Goal: Navigation & Orientation: Go to known website

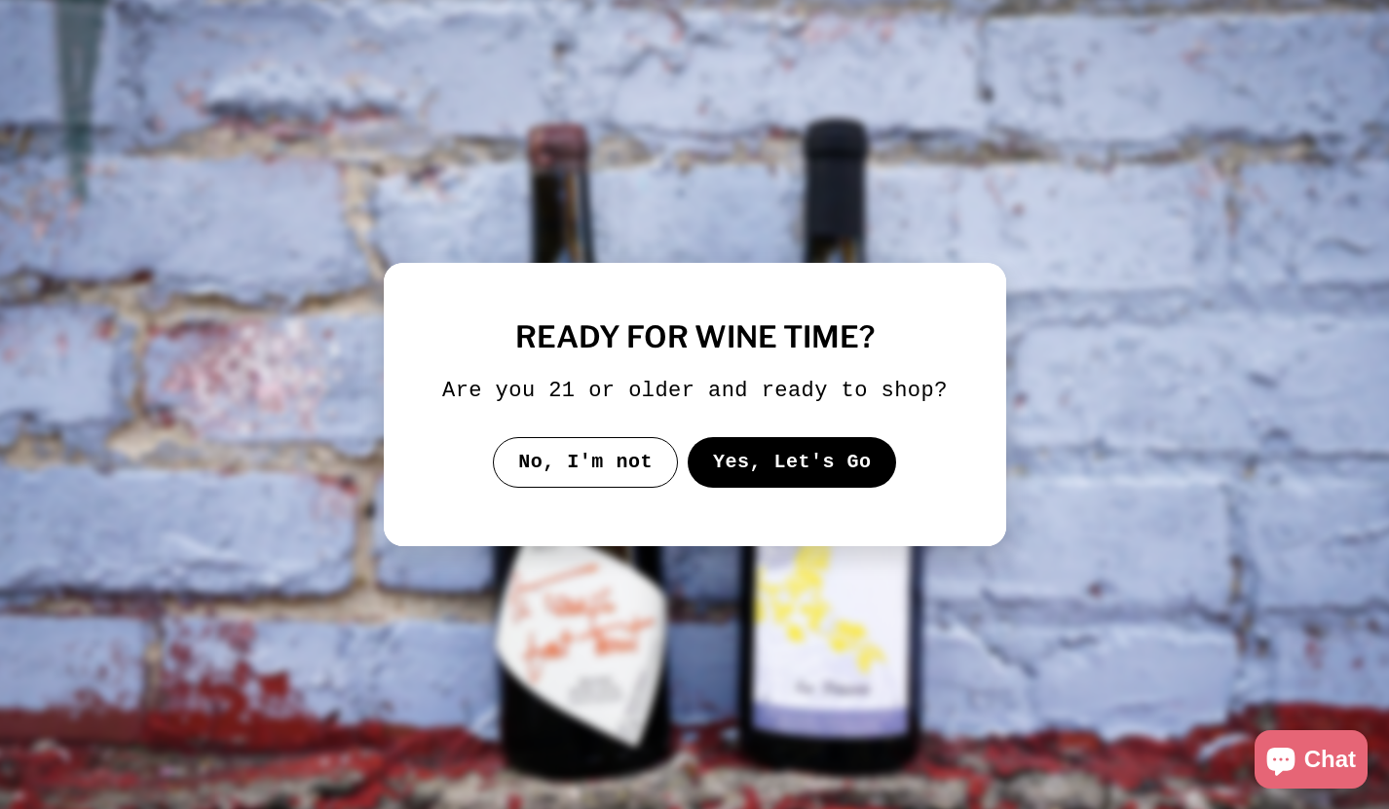
click at [828, 481] on button "Yes, Let's Go" at bounding box center [790, 462] width 209 height 51
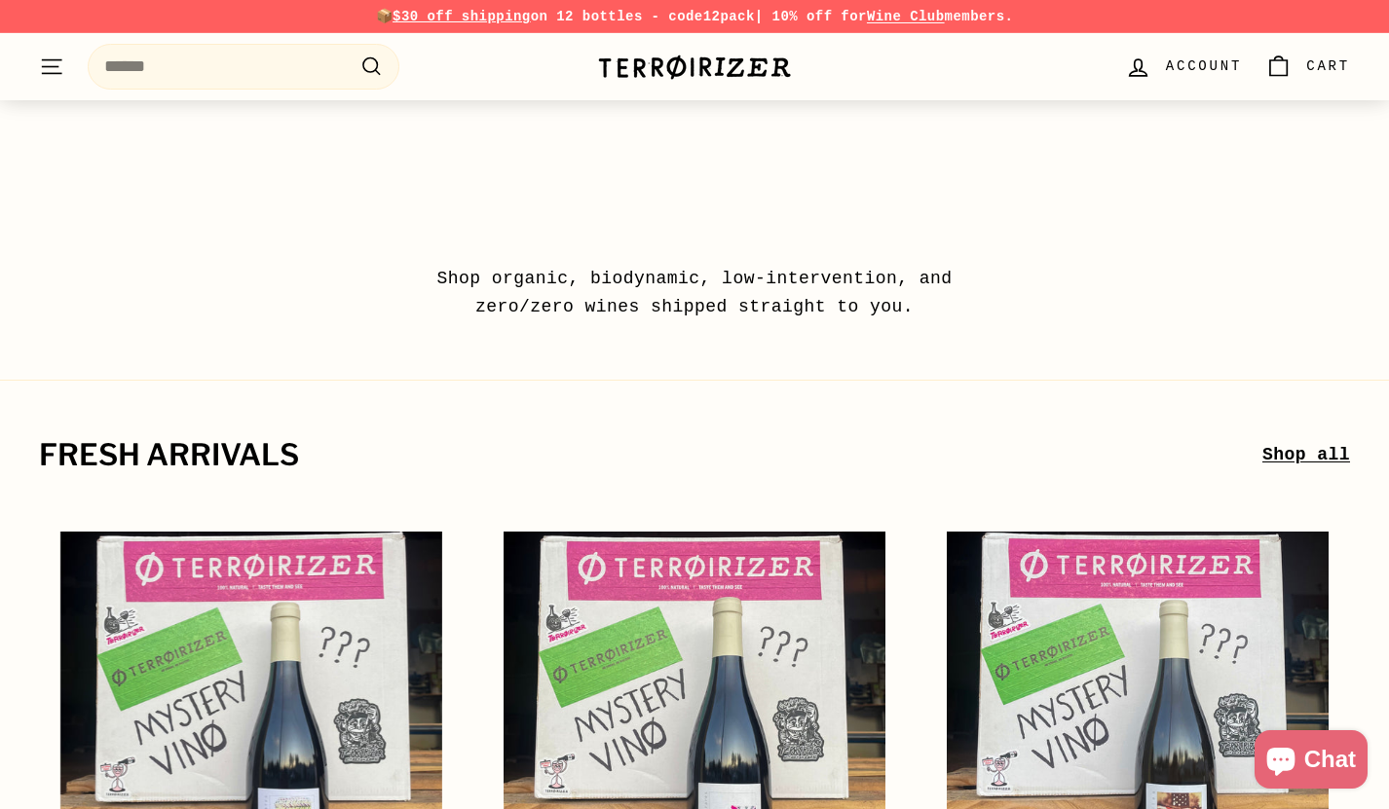
scroll to position [310, 0]
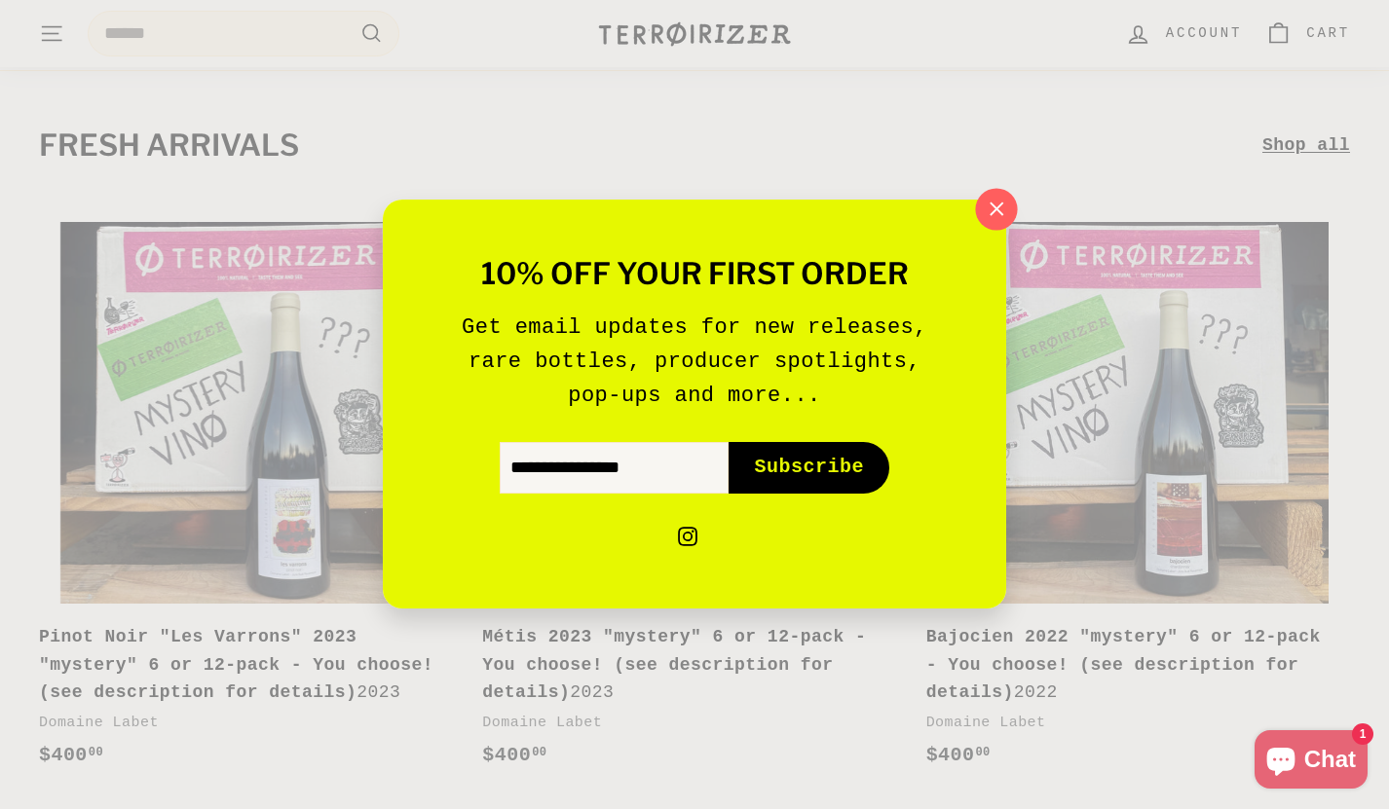
click at [989, 216] on icon "button" at bounding box center [996, 209] width 29 height 29
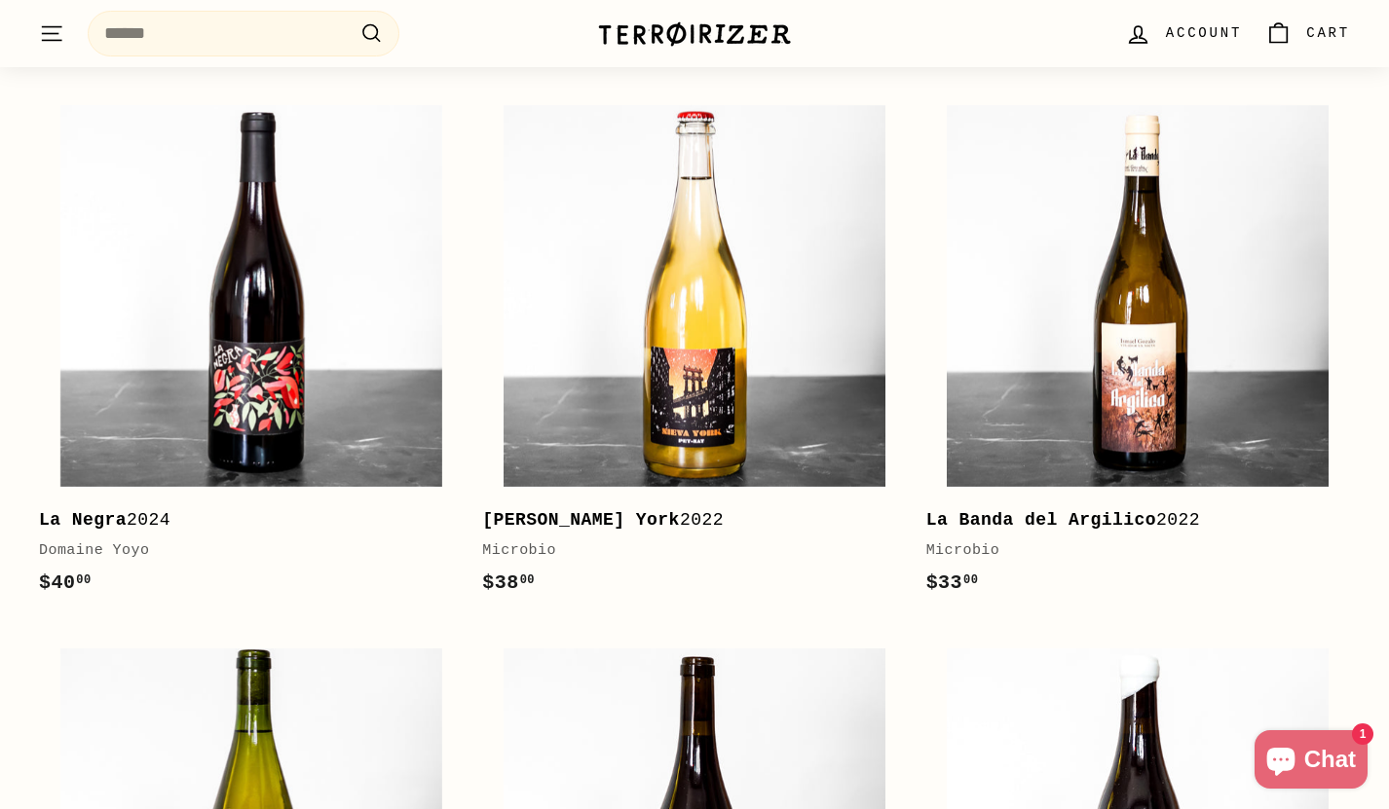
scroll to position [0, 0]
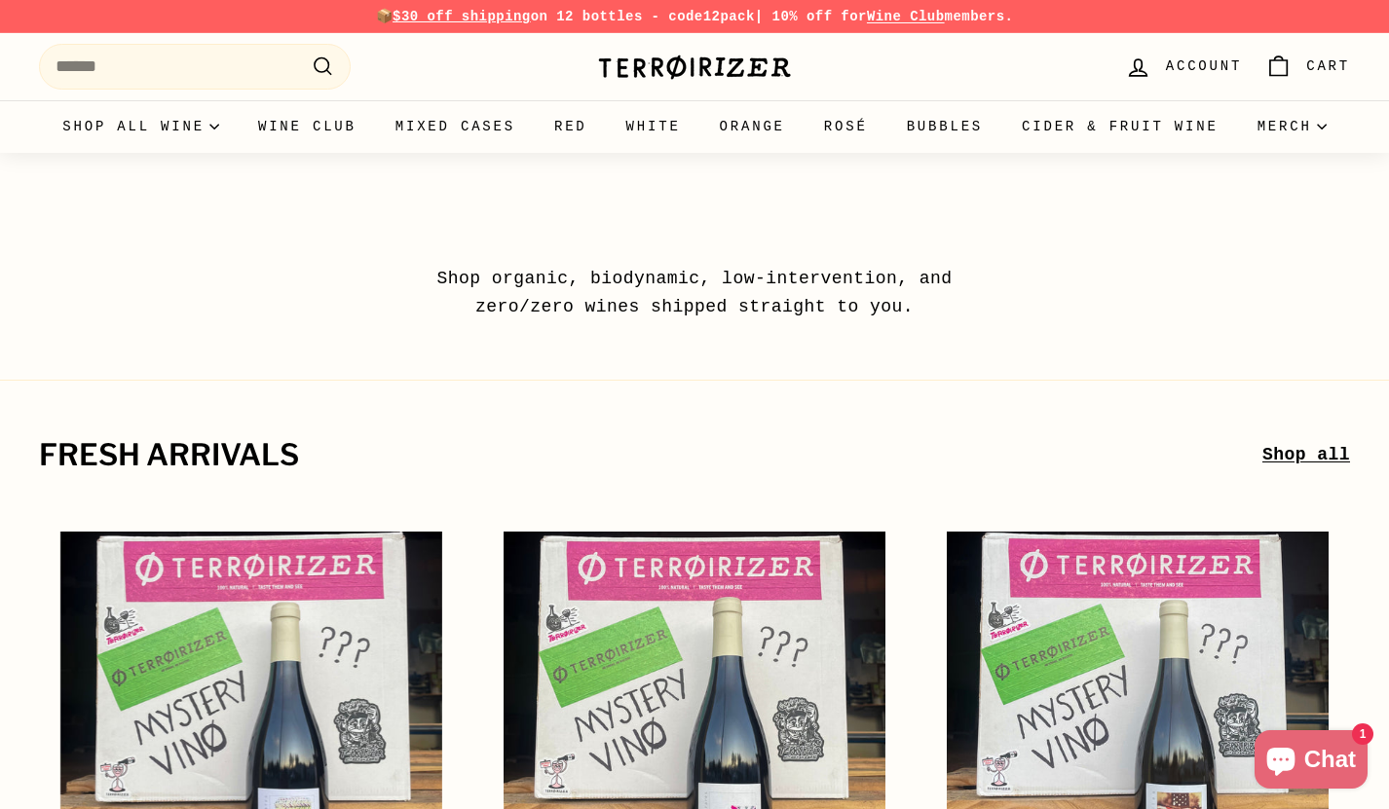
click at [708, 75] on img at bounding box center [694, 67] width 195 height 27
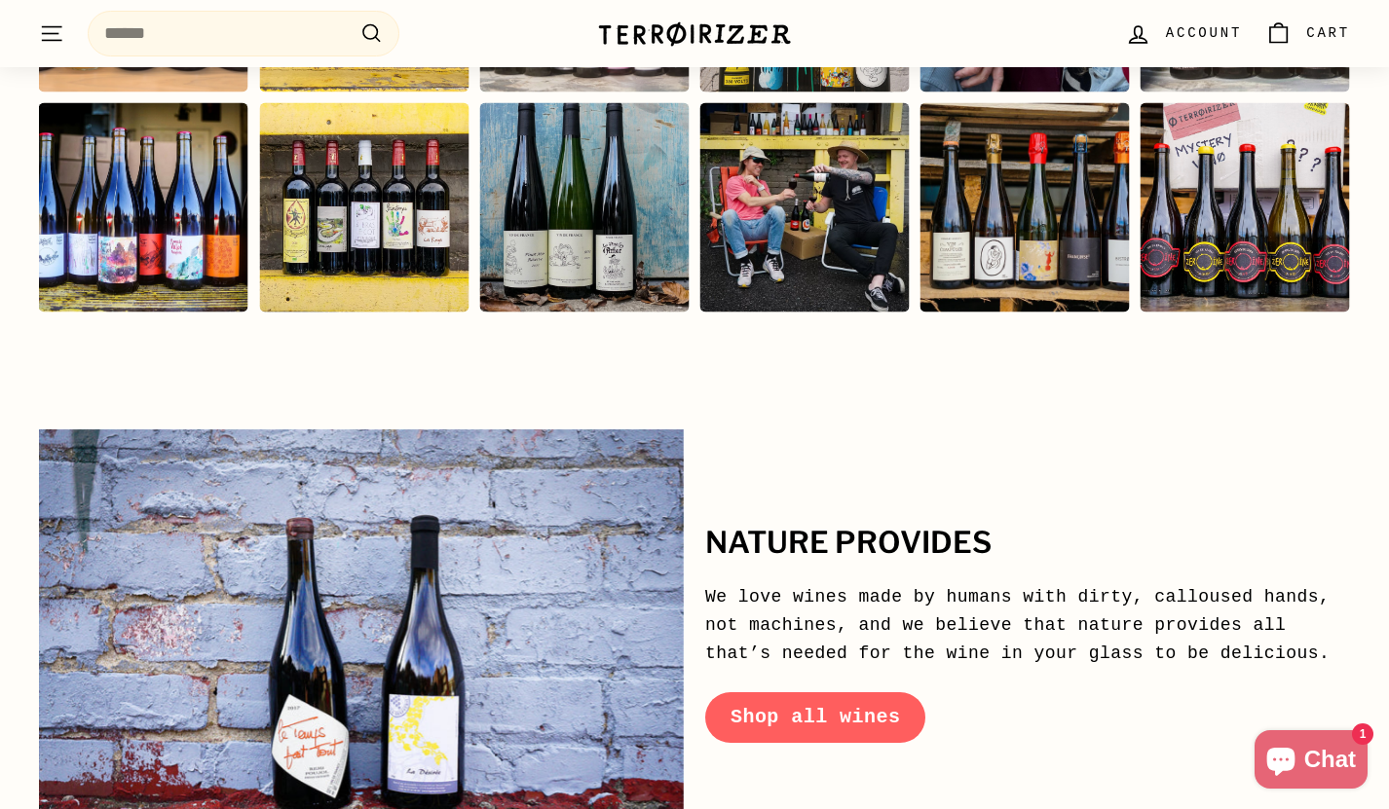
scroll to position [9459, 0]
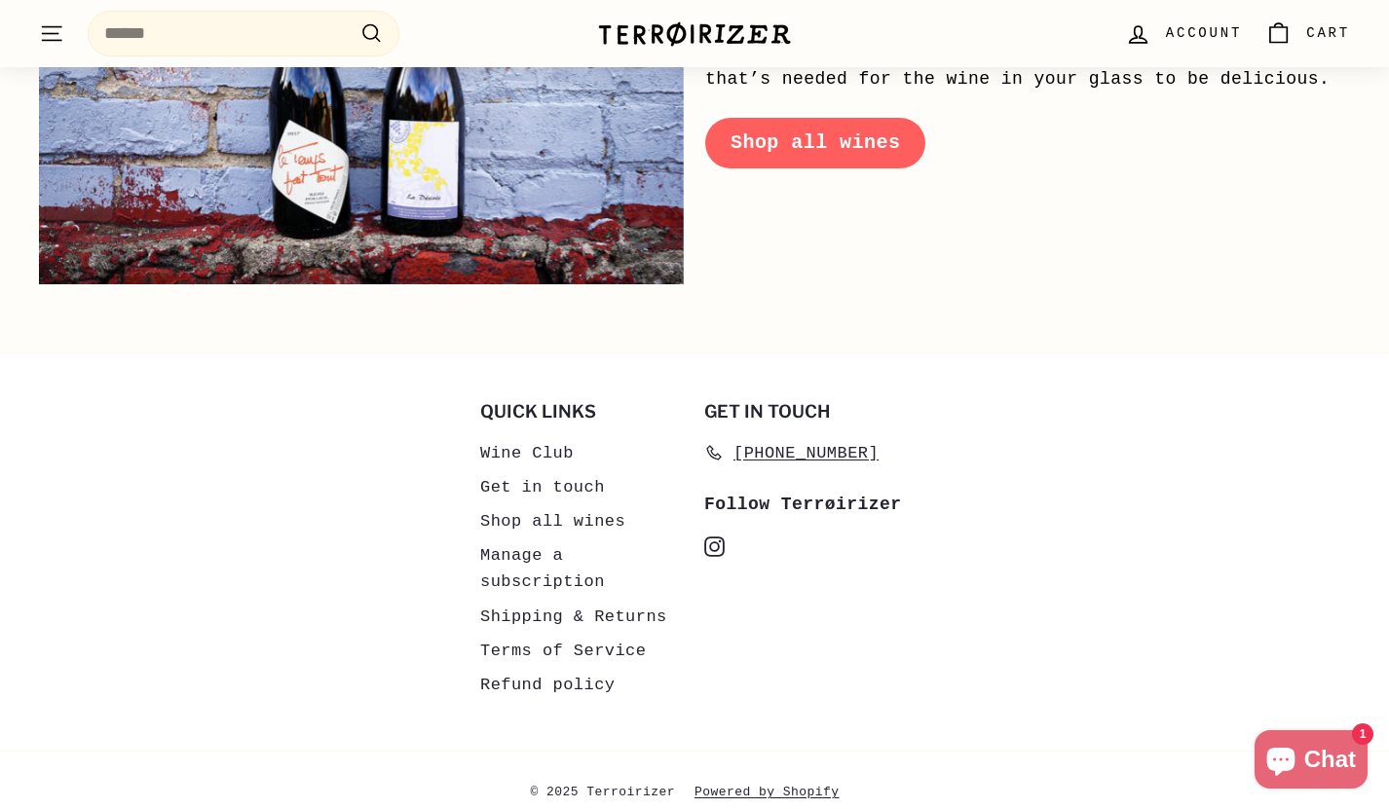
click at [710, 540] on icon at bounding box center [715, 546] width 12 height 12
